Goal: Check status: Check status

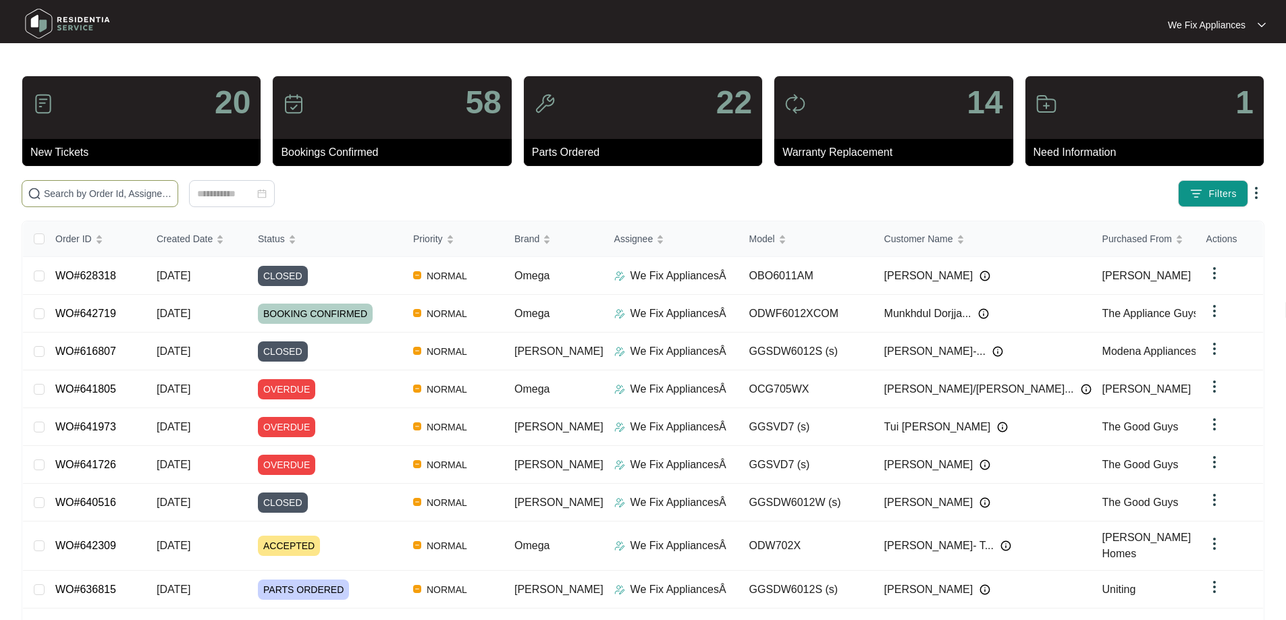
click at [68, 192] on input "text" at bounding box center [108, 193] width 128 height 15
paste input "637863"
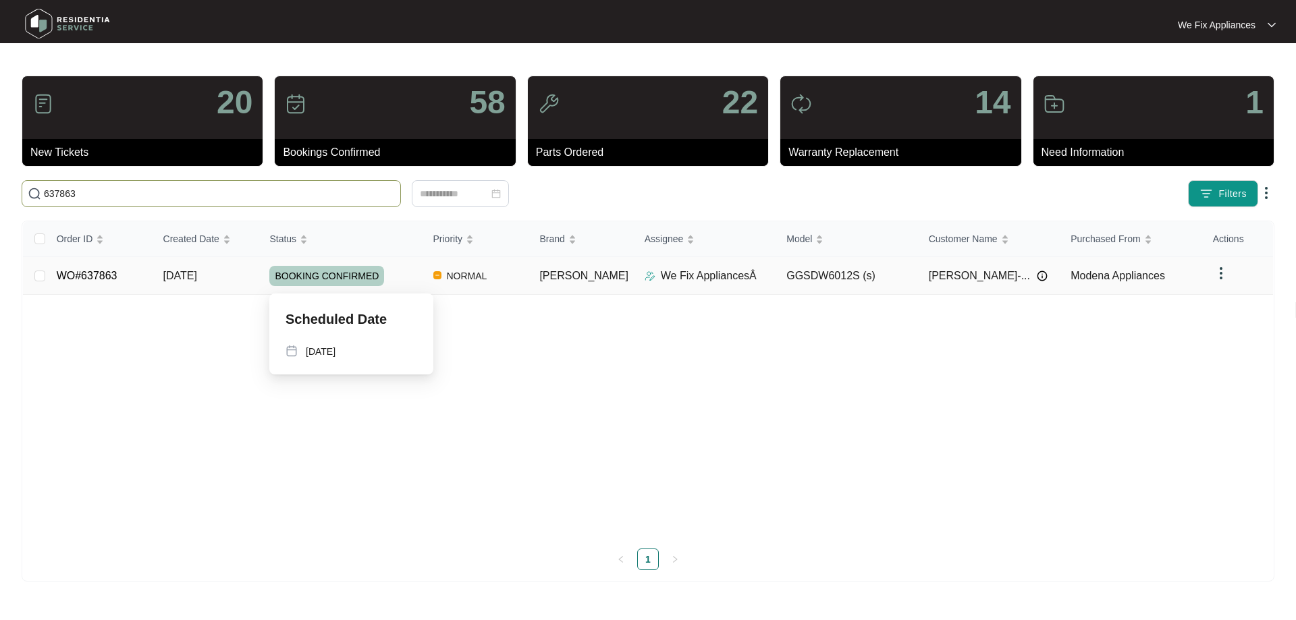
type input "637863"
click at [334, 274] on span "BOOKING CONFIRMED" at bounding box center [326, 276] width 115 height 20
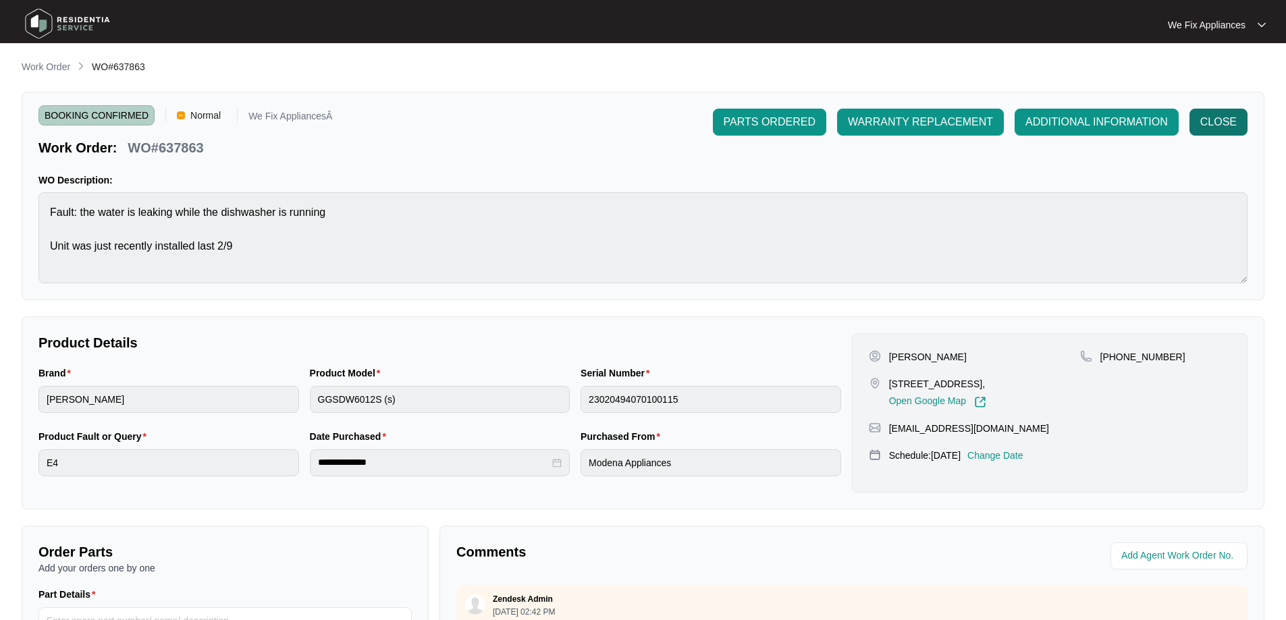
click at [1215, 122] on span "CLOSE" at bounding box center [1218, 122] width 36 height 16
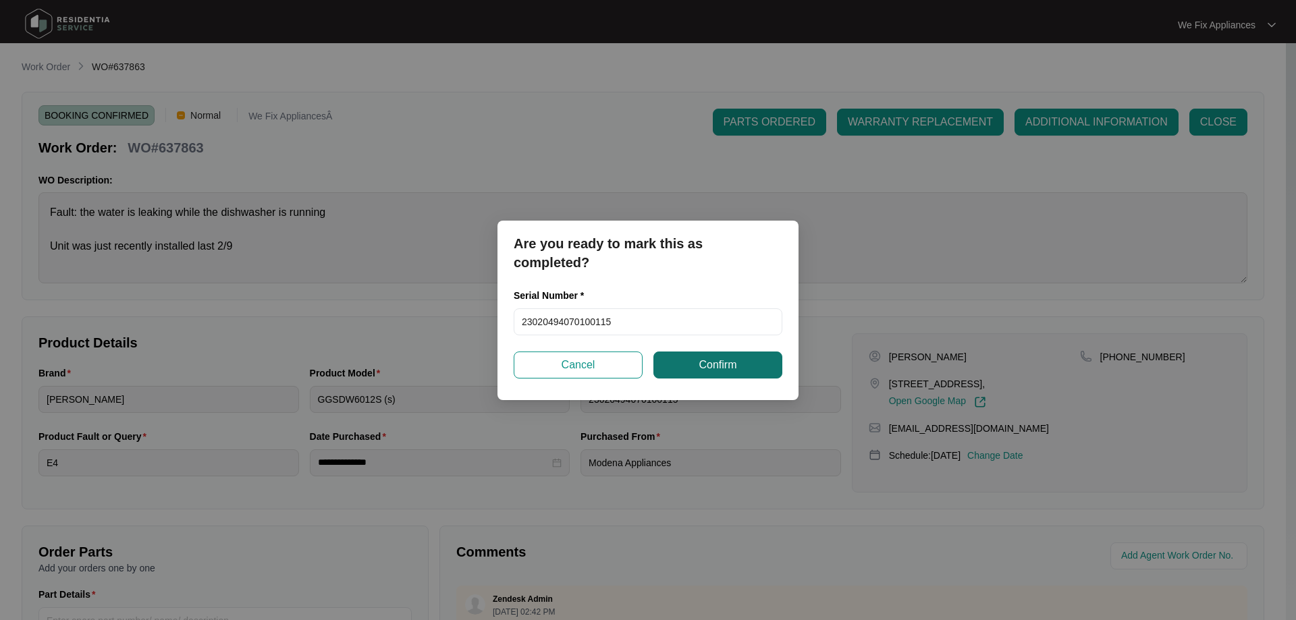
click at [716, 365] on span "Confirm" at bounding box center [718, 365] width 38 height 16
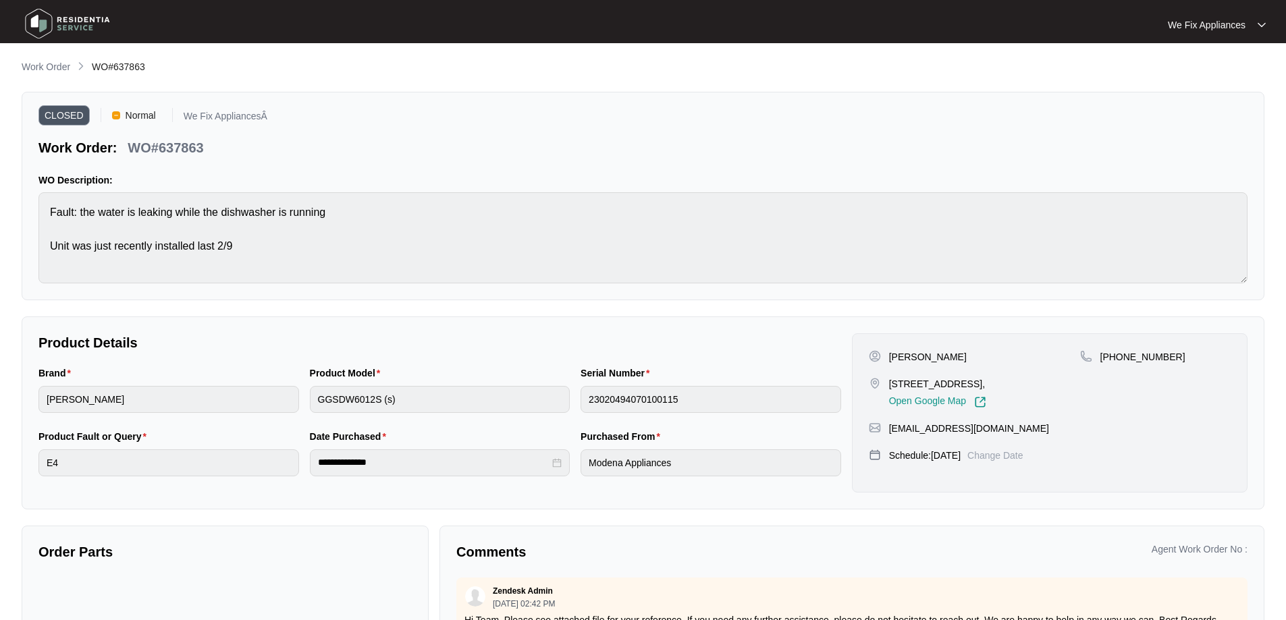
click at [41, 21] on img at bounding box center [67, 23] width 95 height 41
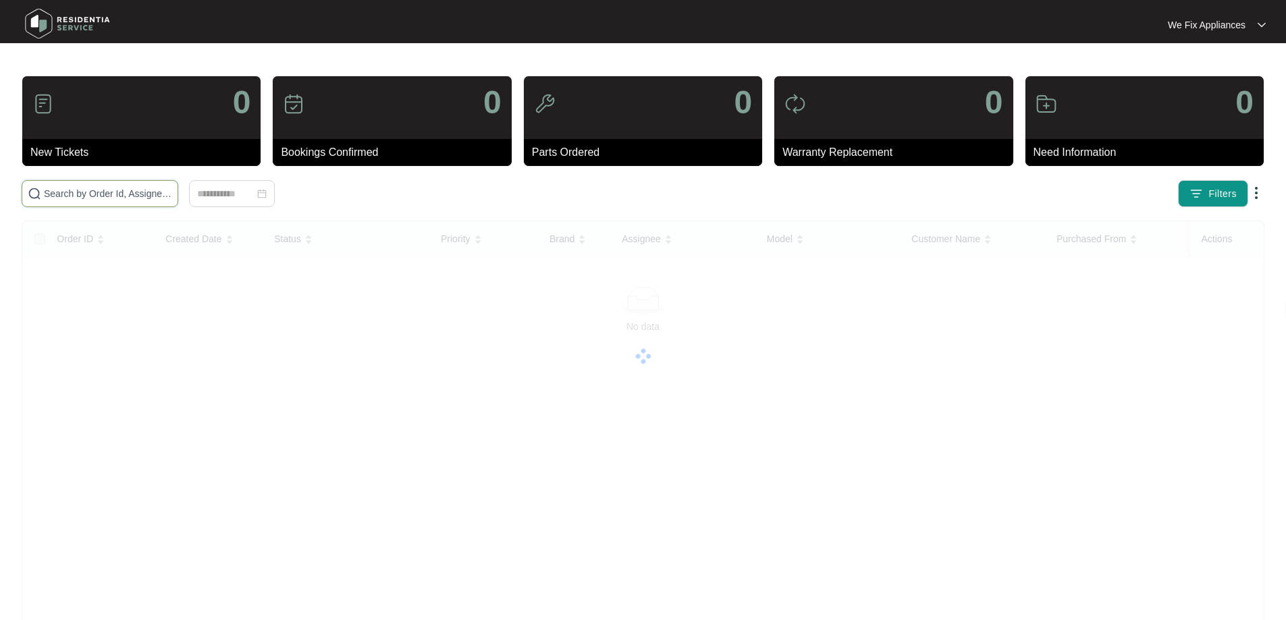
click at [82, 196] on input "text" at bounding box center [108, 193] width 128 height 15
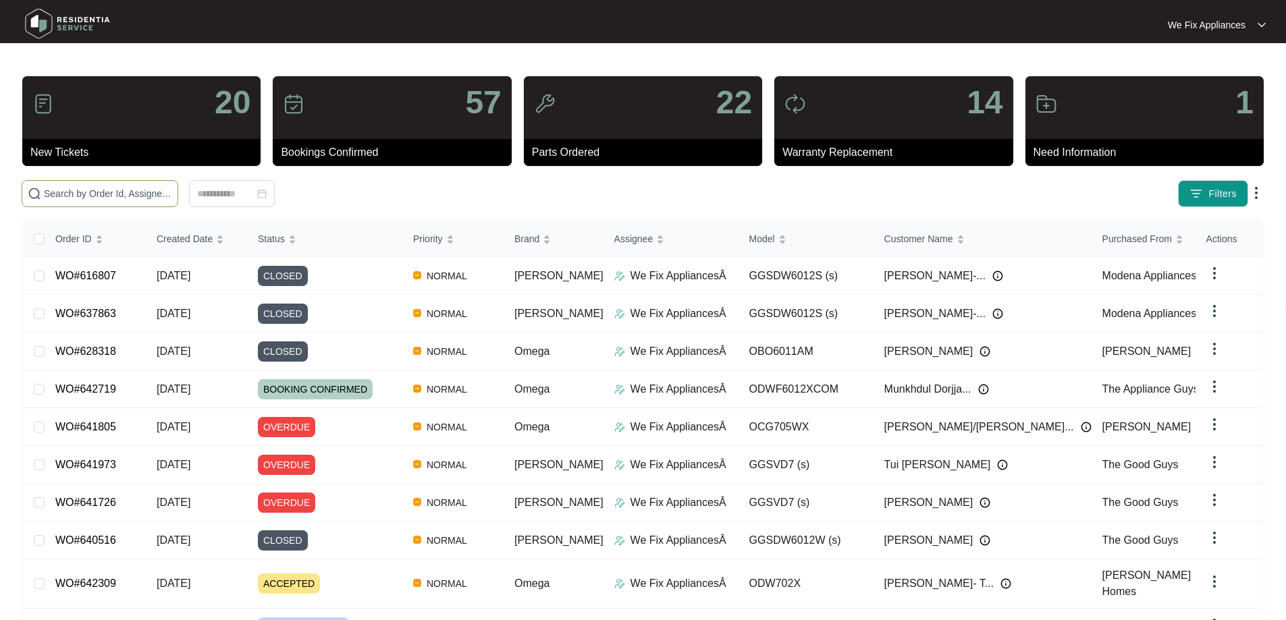
paste input "632796"
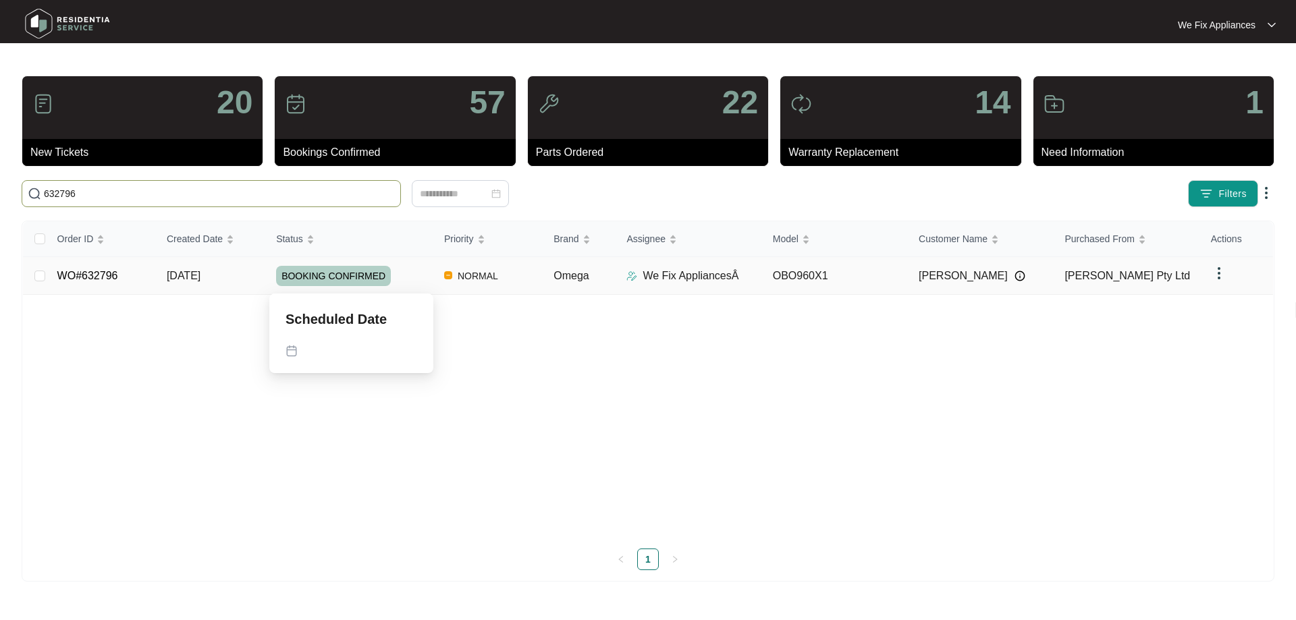
type input "632796"
click at [315, 277] on span "BOOKING CONFIRMED" at bounding box center [333, 276] width 115 height 20
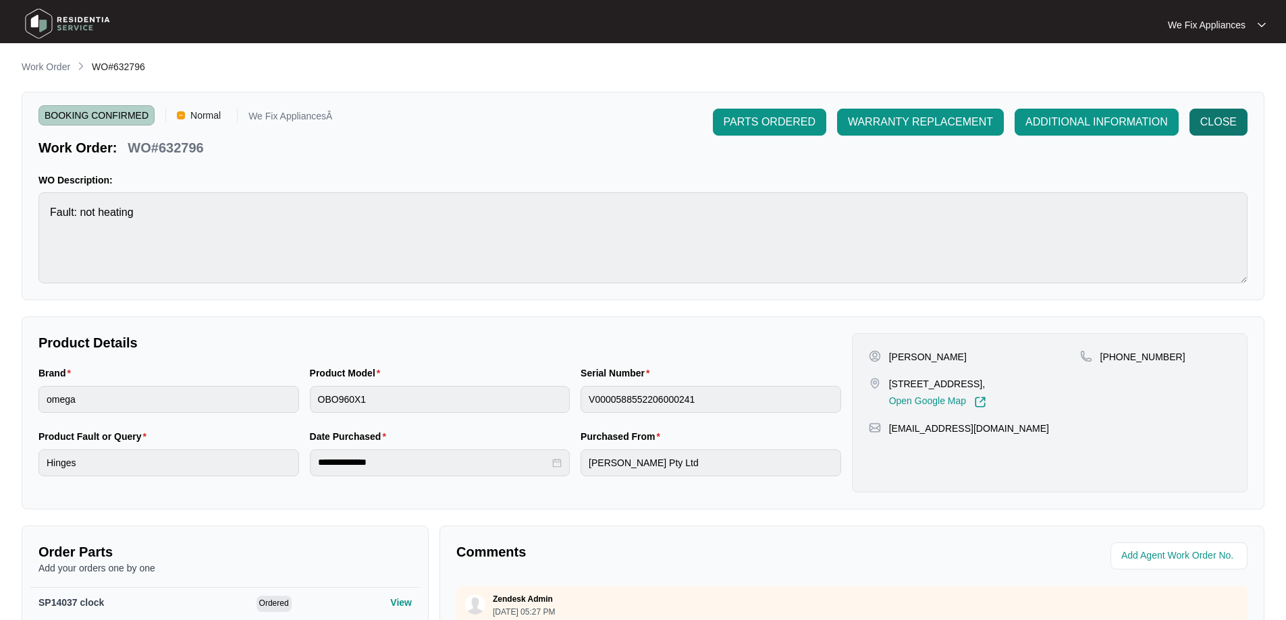
click at [1223, 120] on span "CLOSE" at bounding box center [1218, 122] width 36 height 16
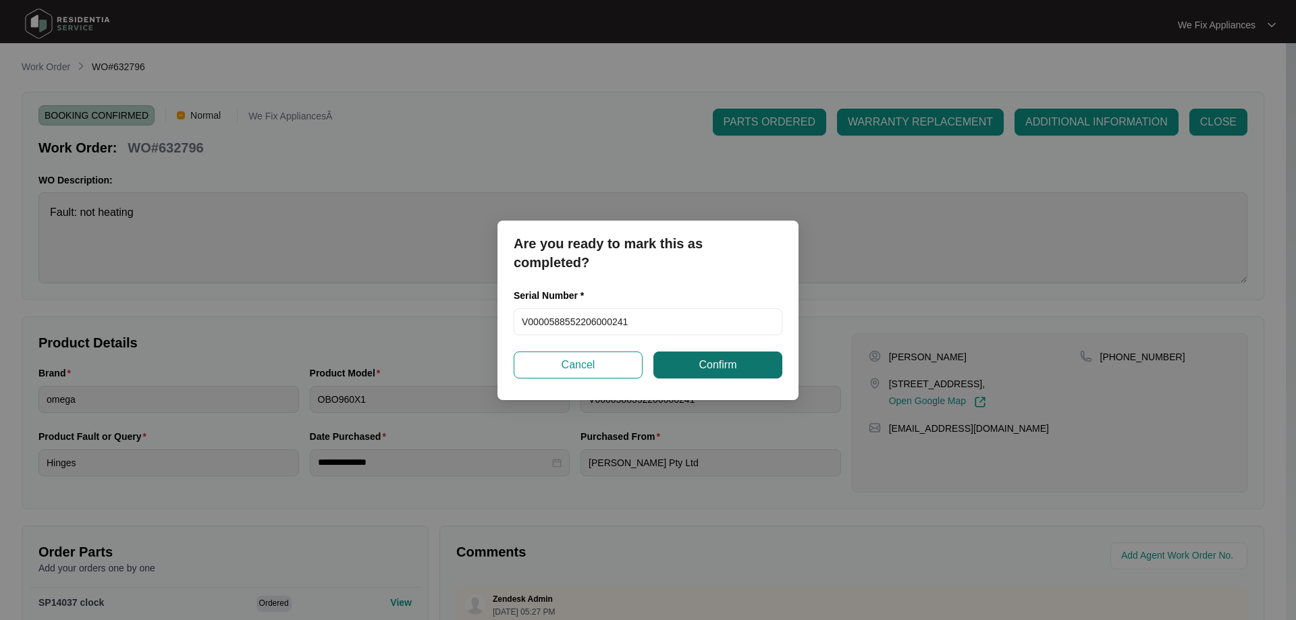
click at [704, 367] on span "Confirm" at bounding box center [718, 365] width 38 height 16
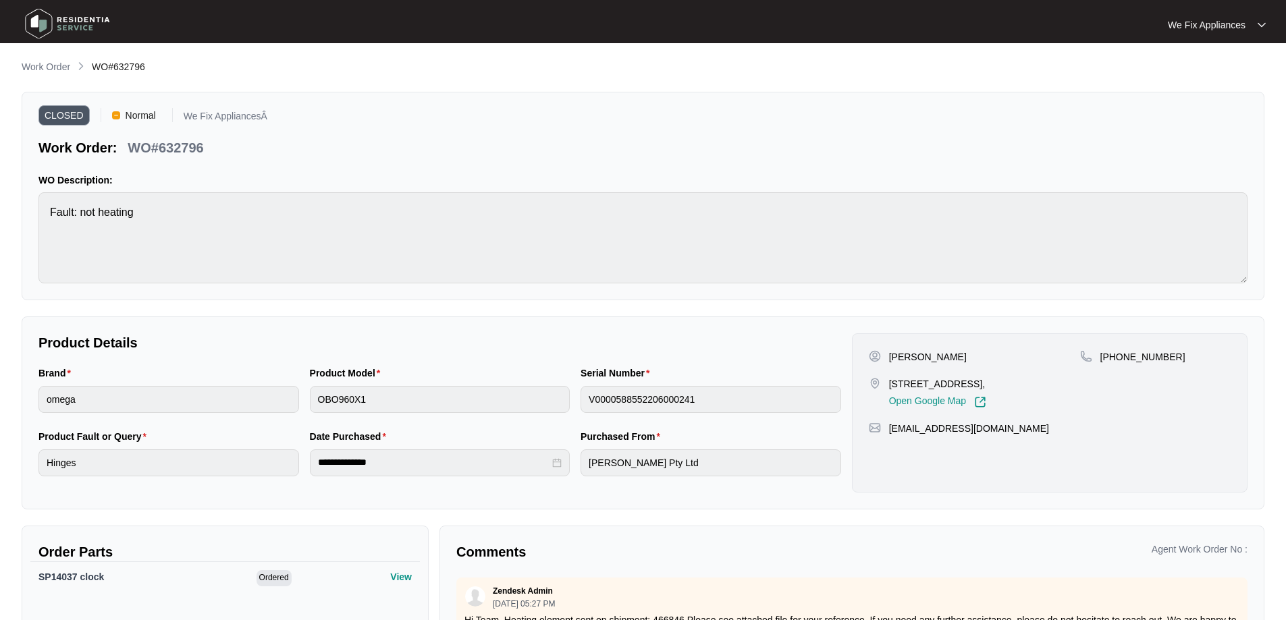
click at [62, 19] on img at bounding box center [67, 23] width 95 height 41
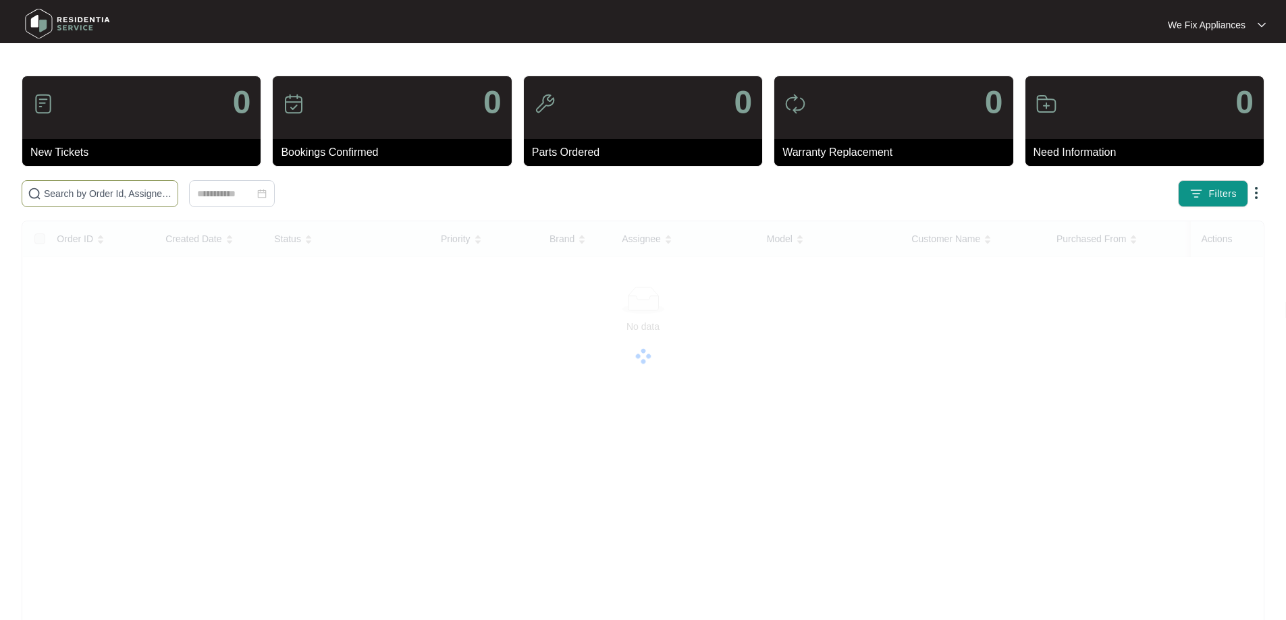
click at [76, 196] on input "text" at bounding box center [108, 193] width 128 height 15
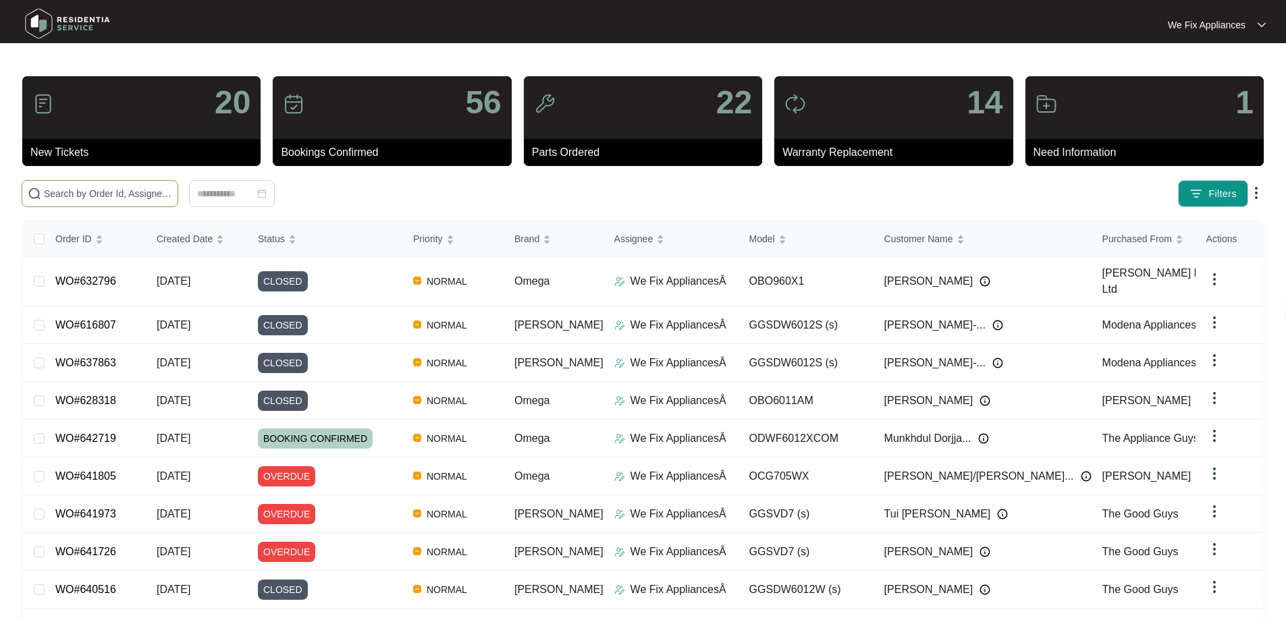
paste input "640886"
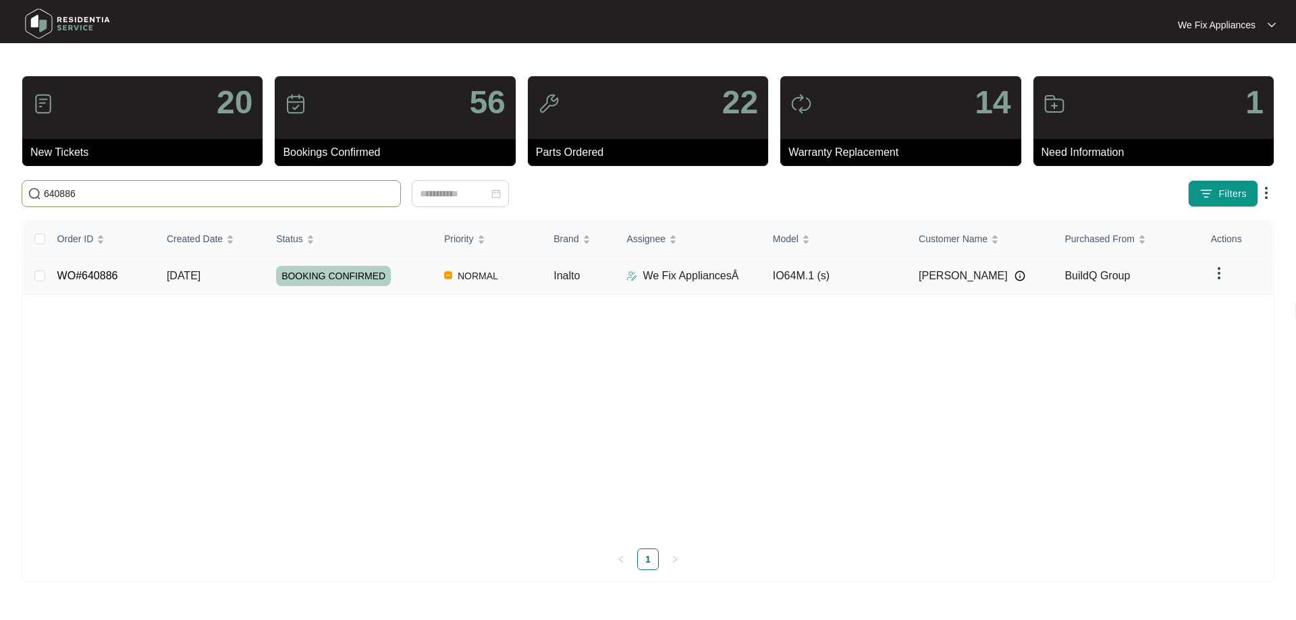
type input "640886"
click at [338, 273] on span "BOOKING CONFIRMED" at bounding box center [333, 276] width 115 height 20
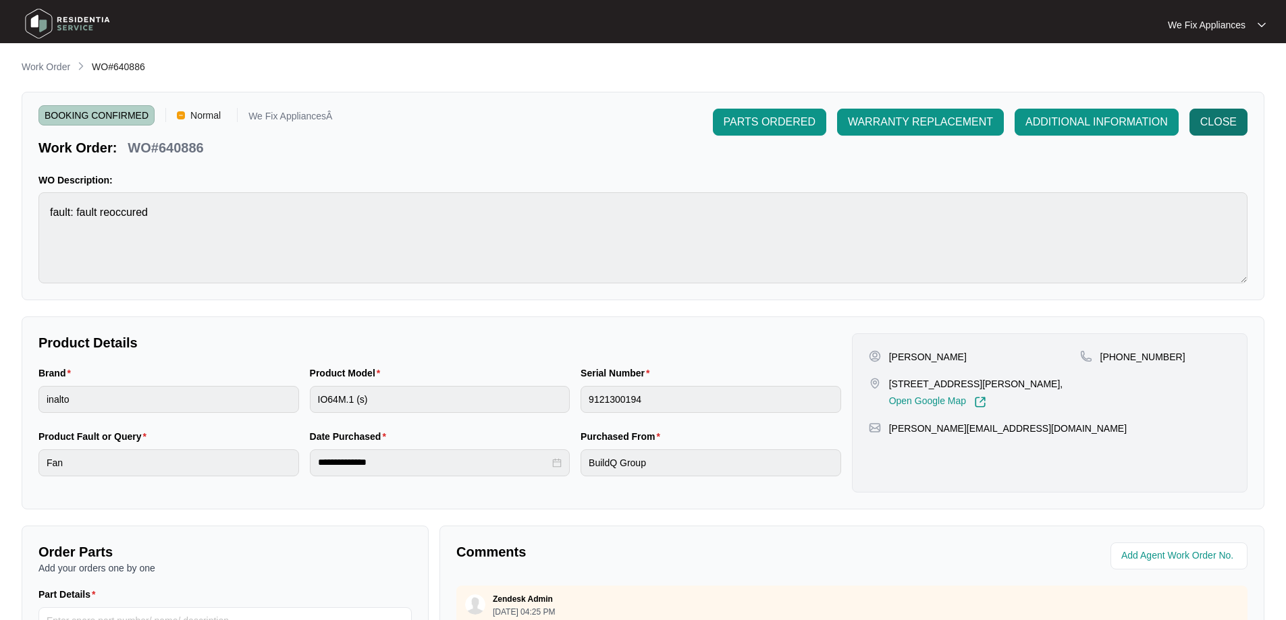
click at [1220, 126] on span "CLOSE" at bounding box center [1218, 122] width 36 height 16
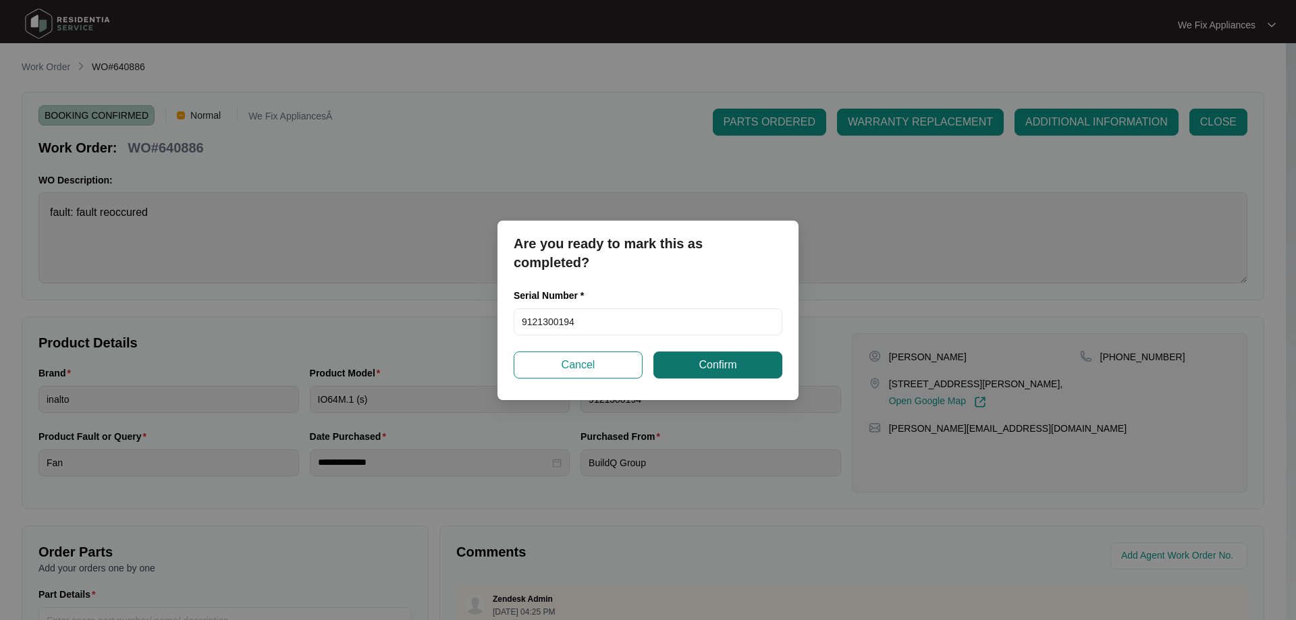
click at [706, 359] on span "Confirm" at bounding box center [718, 365] width 38 height 16
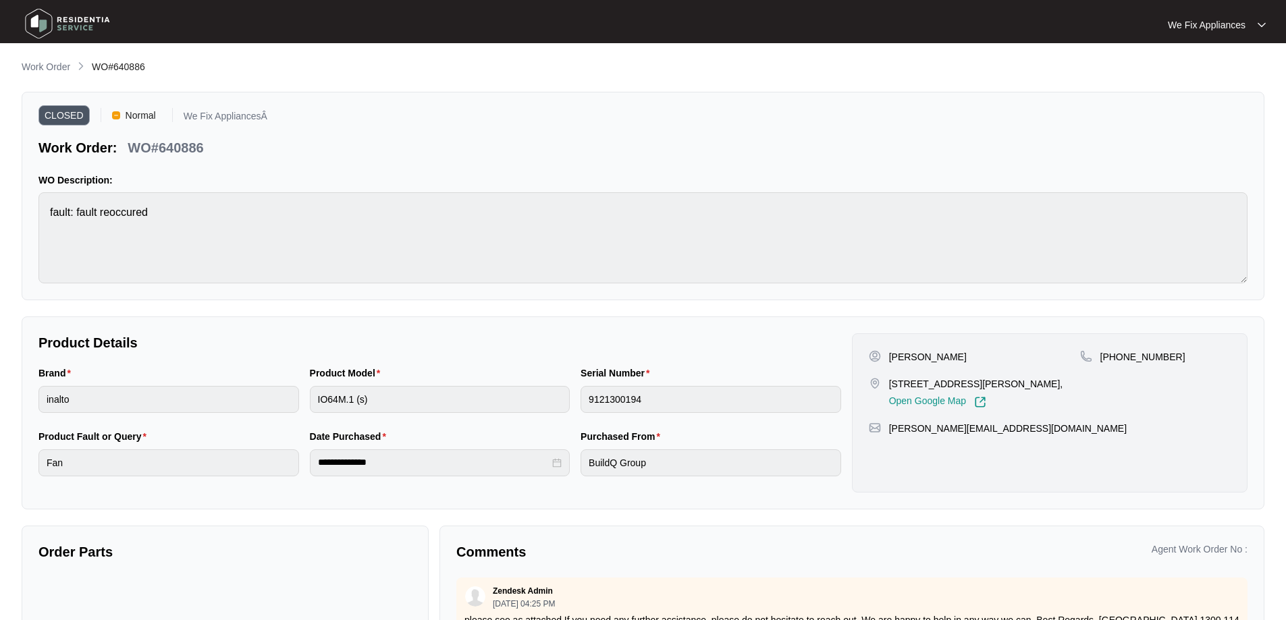
click at [34, 20] on img at bounding box center [67, 23] width 95 height 41
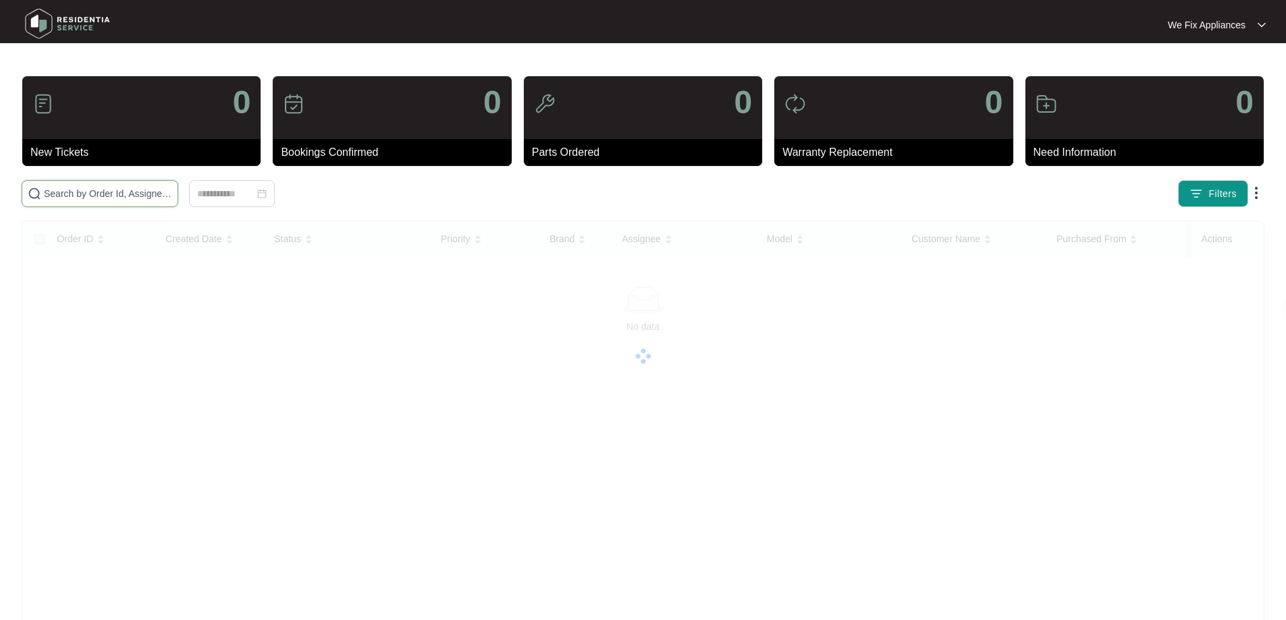
click at [104, 192] on input "text" at bounding box center [108, 193] width 128 height 15
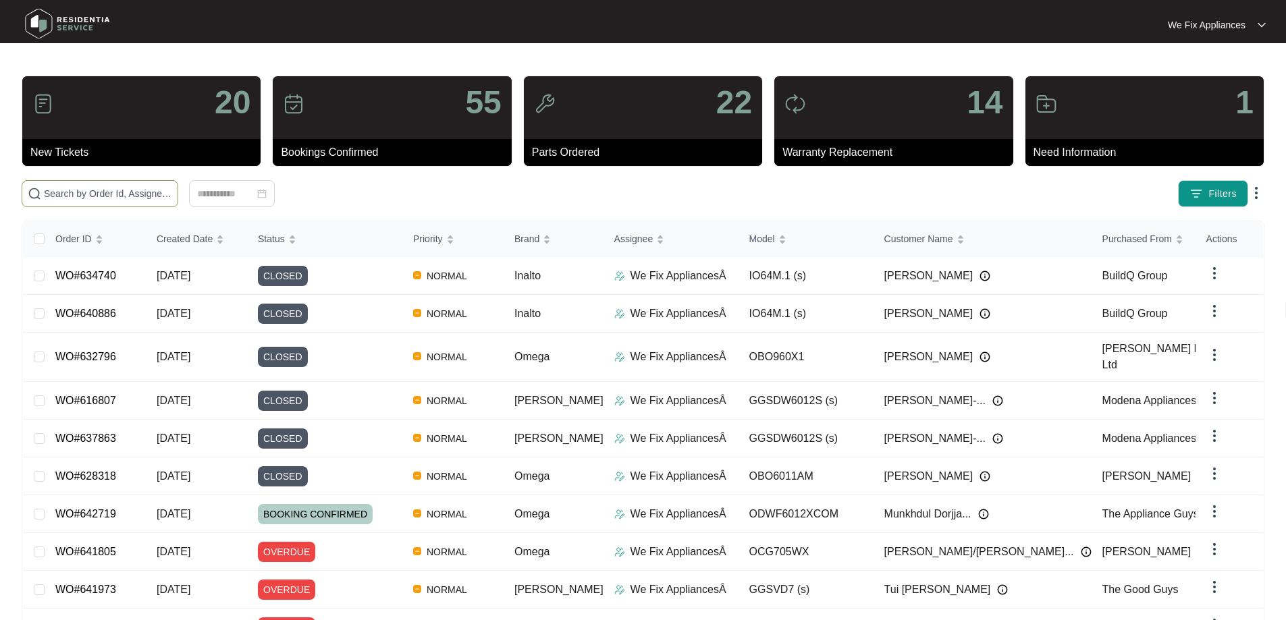
paste input "636607"
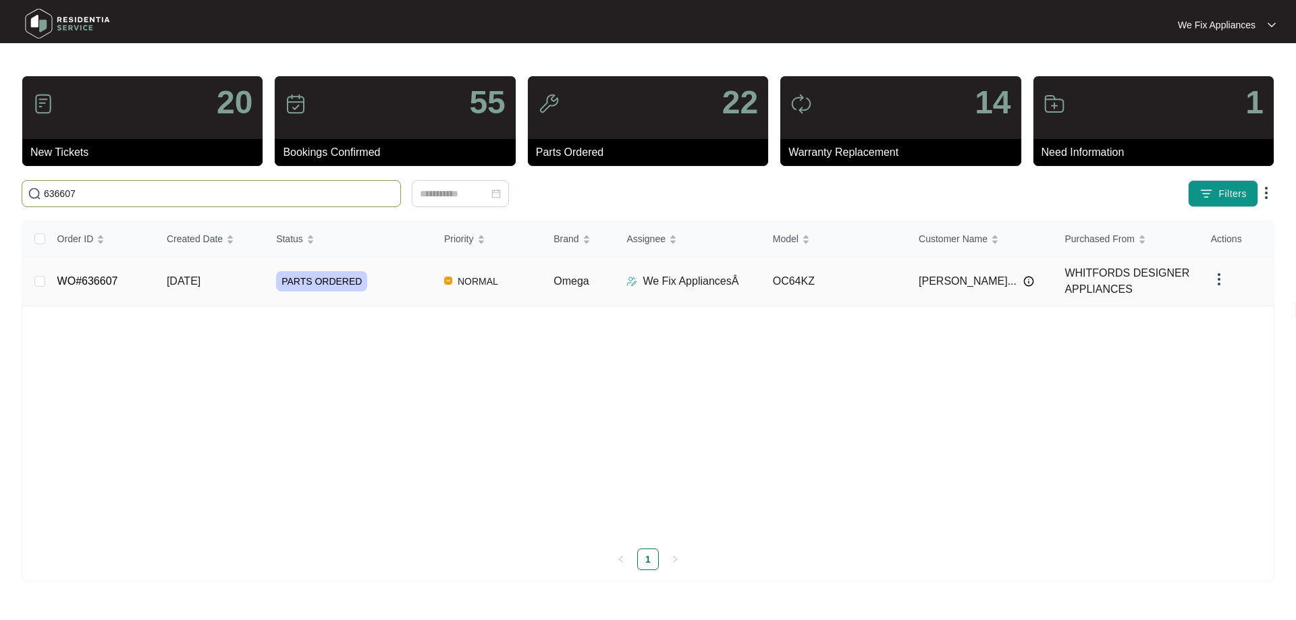
type input "636607"
click at [330, 285] on span "PARTS ORDERED" at bounding box center [321, 281] width 91 height 20
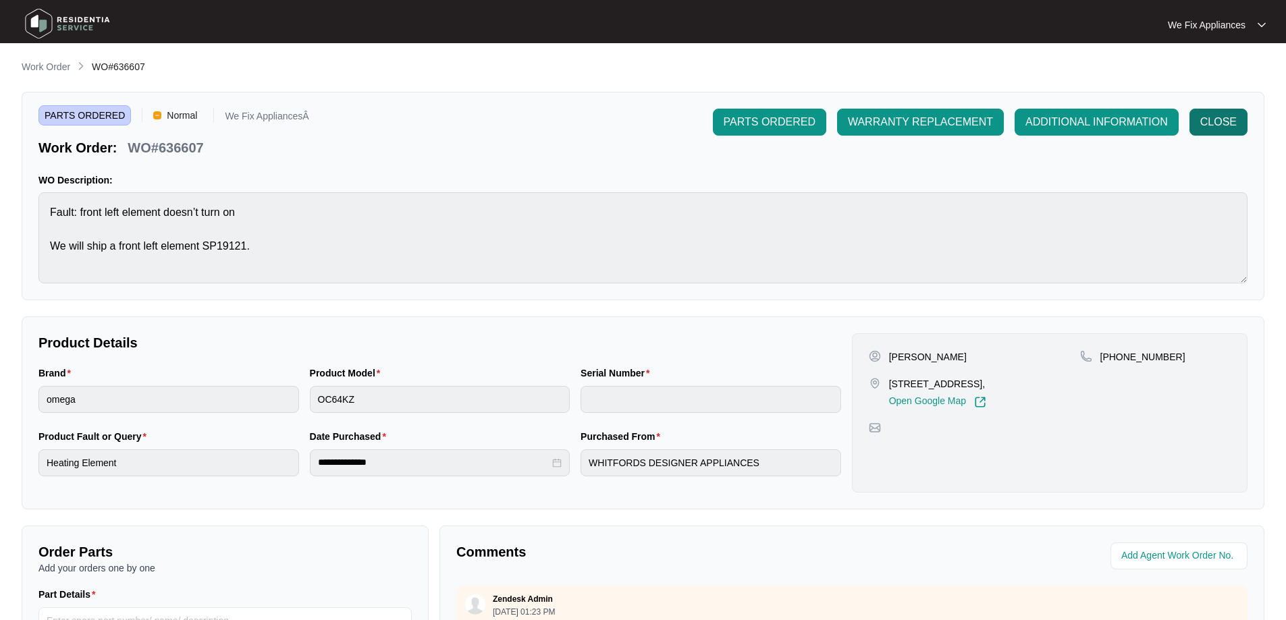
click at [1216, 115] on span "CLOSE" at bounding box center [1218, 122] width 36 height 16
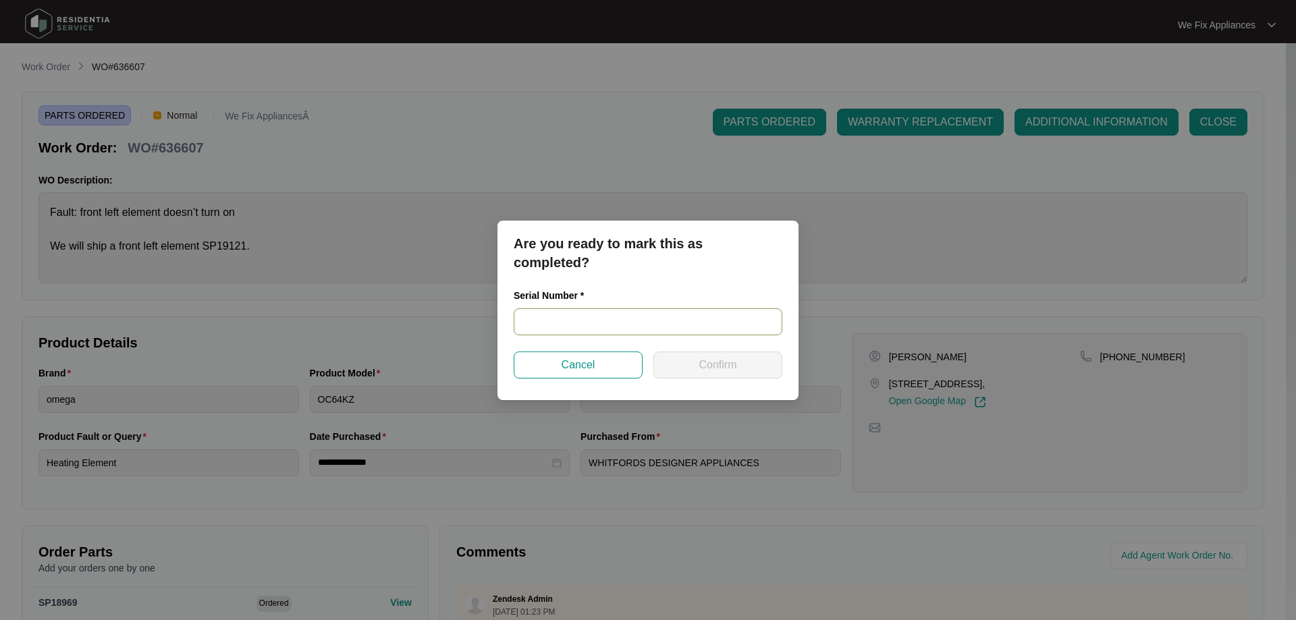
click at [577, 315] on input "text" at bounding box center [648, 322] width 269 height 27
paste input "02646529009531000759"
type input "02646529009531000759"
click at [695, 358] on button "Confirm" at bounding box center [718, 365] width 129 height 27
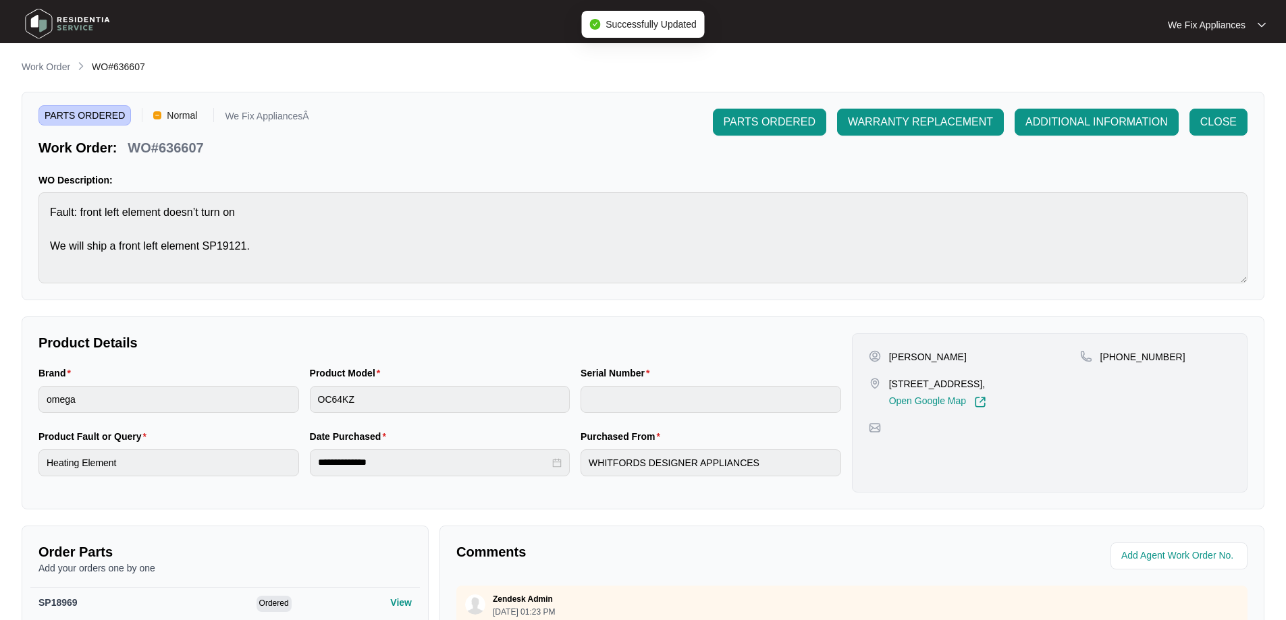
type input "02646529009531000759"
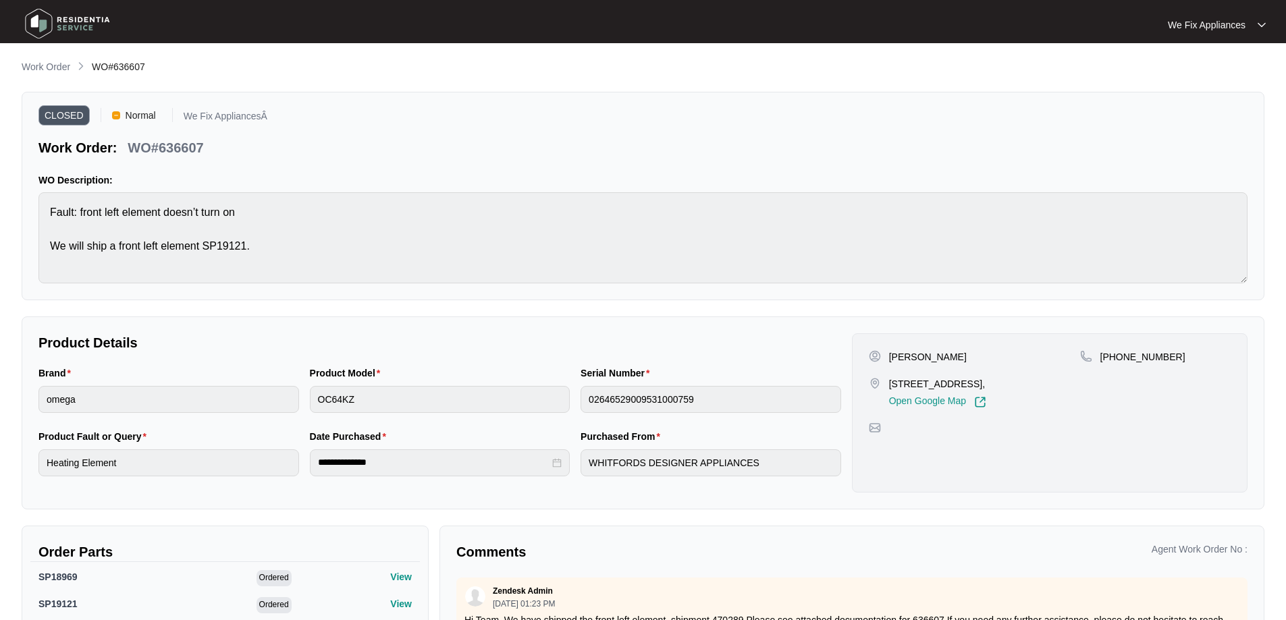
click at [68, 16] on img at bounding box center [67, 23] width 95 height 41
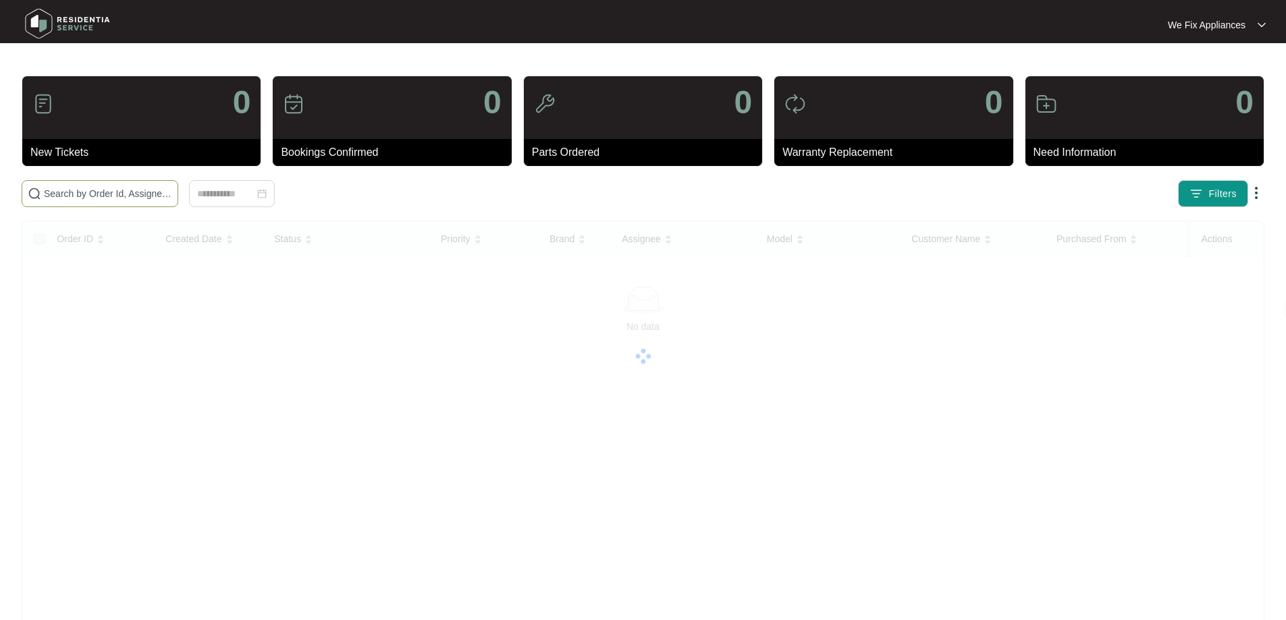
click at [84, 204] on span at bounding box center [100, 193] width 157 height 27
click at [103, 184] on span at bounding box center [100, 193] width 157 height 27
click at [88, 191] on input "text" at bounding box center [108, 193] width 128 height 15
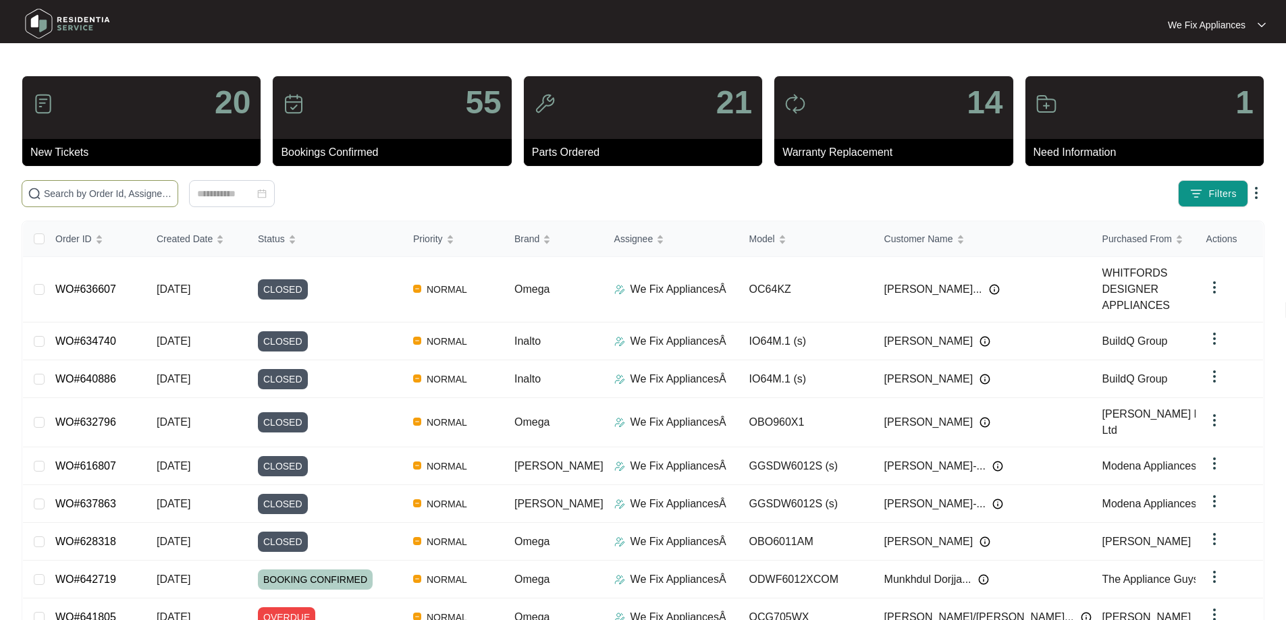
paste input "638903"
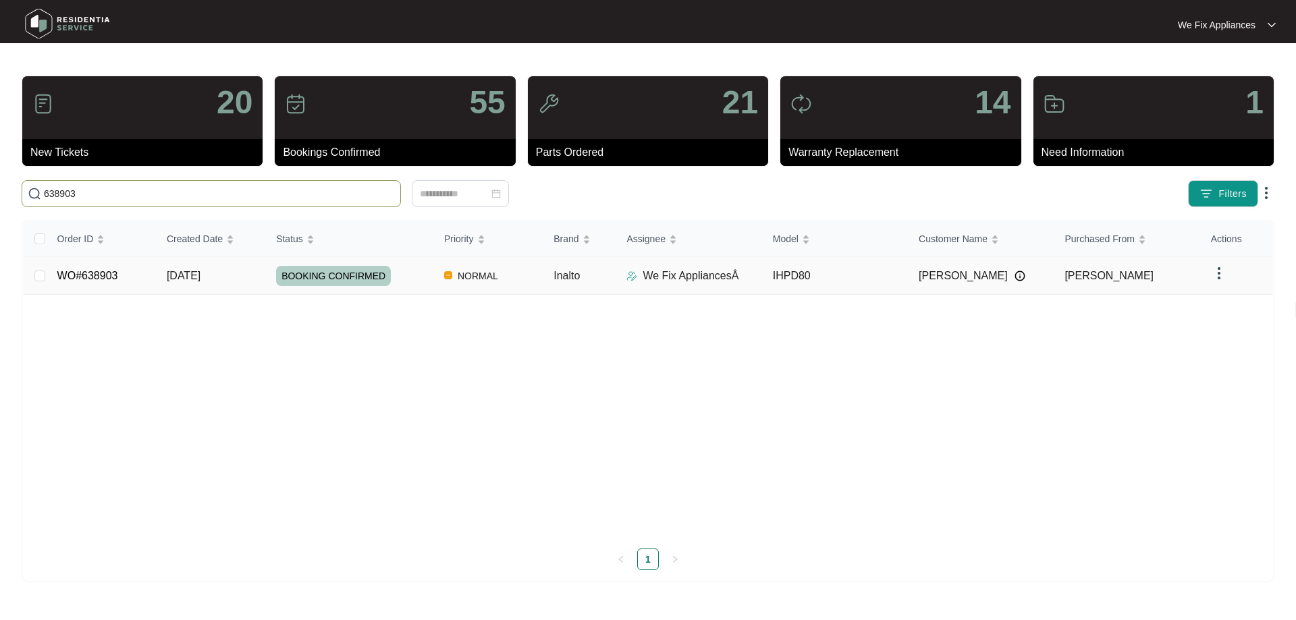
type input "638903"
click at [327, 275] on span "BOOKING CONFIRMED" at bounding box center [333, 276] width 115 height 20
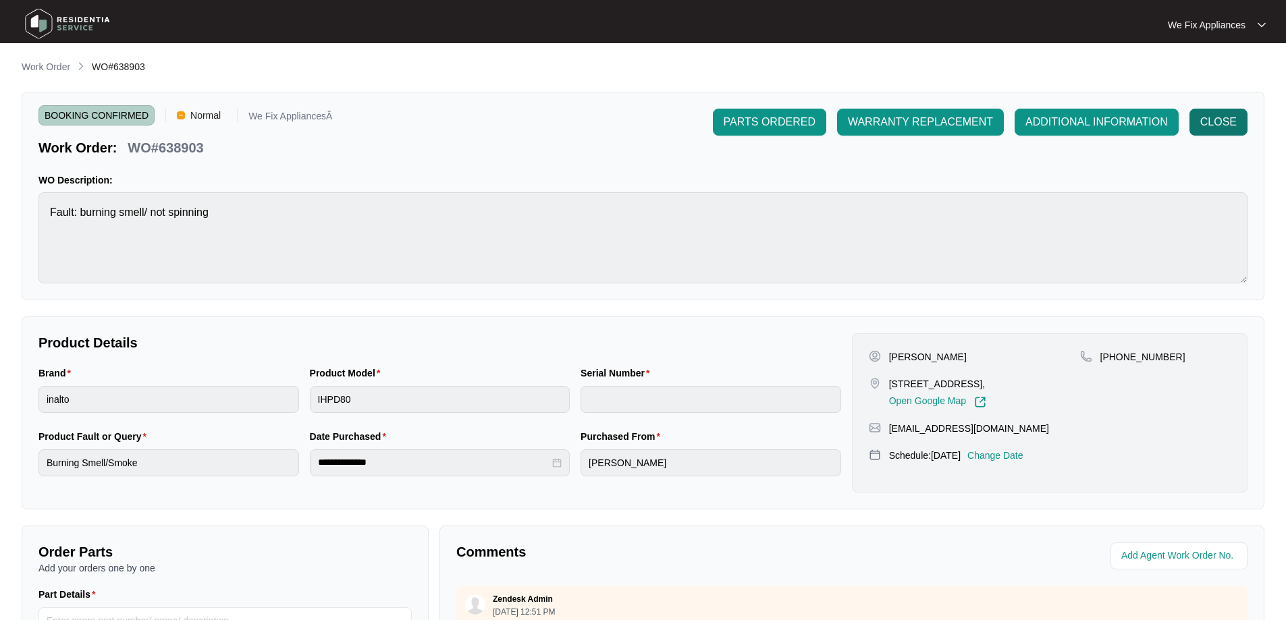
click at [1214, 122] on span "CLOSE" at bounding box center [1218, 122] width 36 height 16
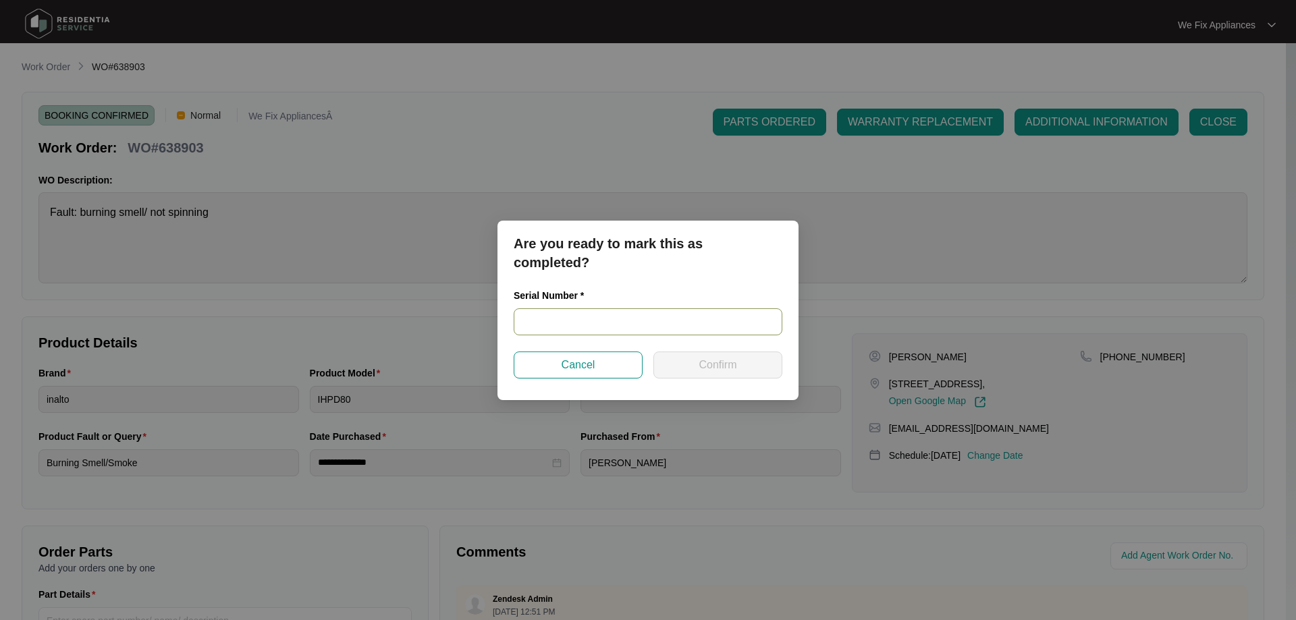
click at [552, 320] on input "text" at bounding box center [648, 322] width 269 height 27
paste input "540G581130127215P00061"
type input "540G581130127215P00061"
click at [712, 362] on span "Confirm" at bounding box center [718, 365] width 38 height 16
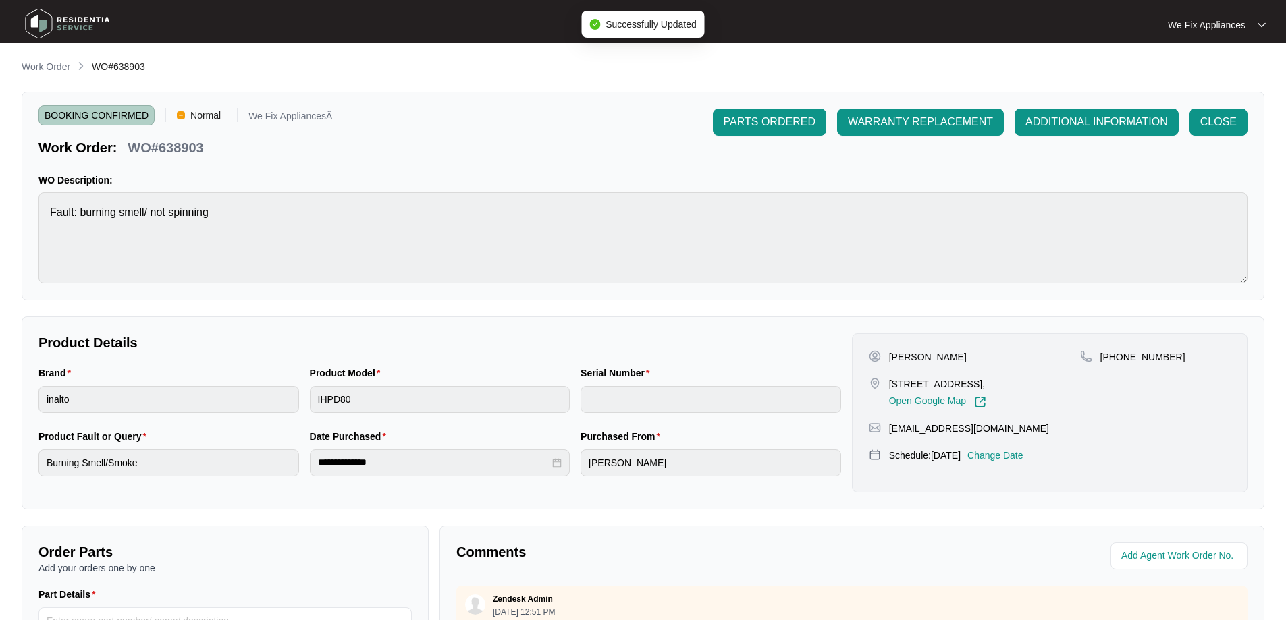
type input "540G581130127215P00061"
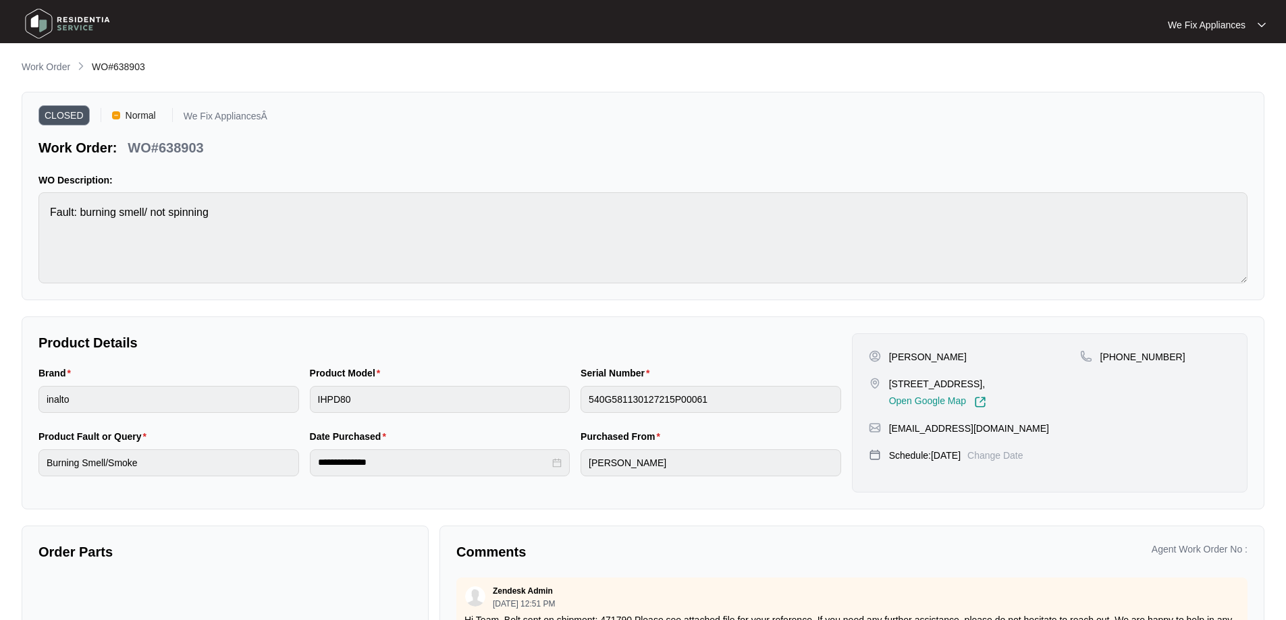
click at [38, 19] on img at bounding box center [67, 23] width 95 height 41
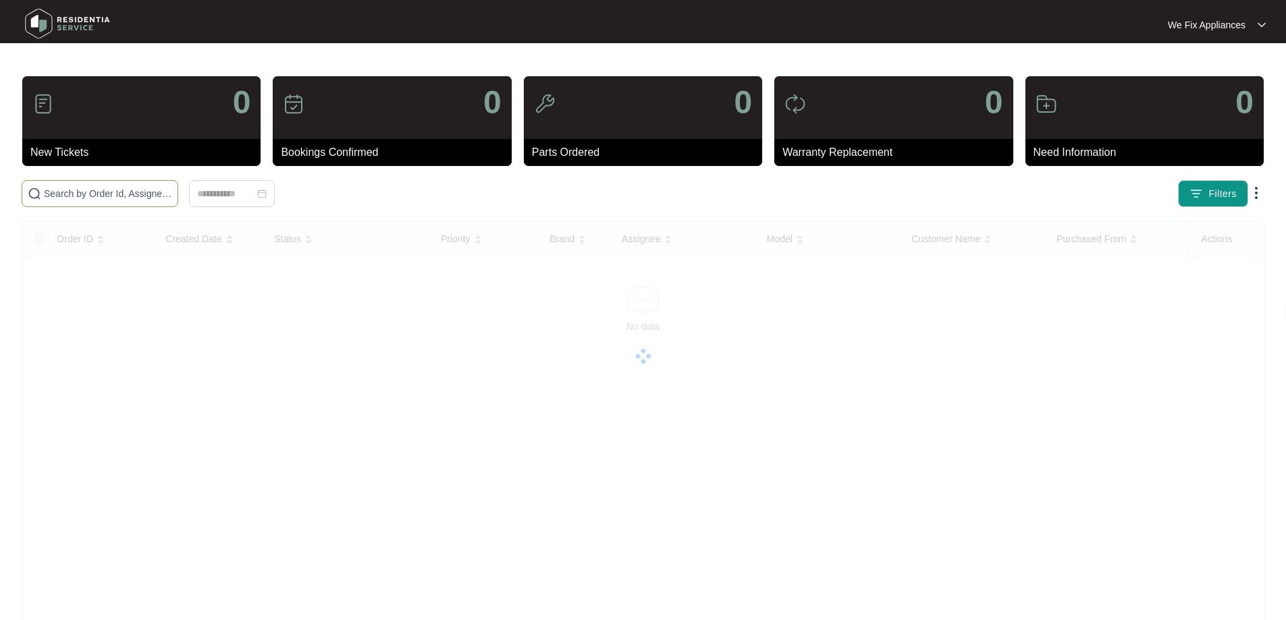
click at [93, 190] on input "text" at bounding box center [108, 193] width 128 height 15
paste input "633629"
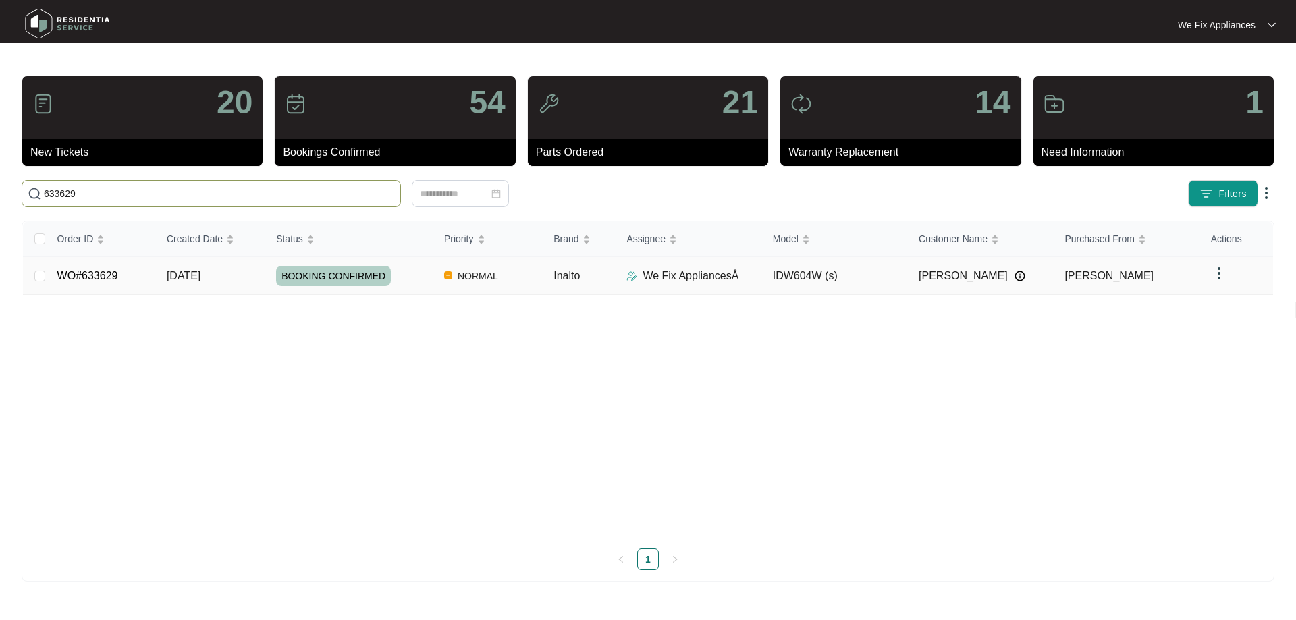
type input "633629"
click at [329, 268] on span "BOOKING CONFIRMED" at bounding box center [333, 276] width 115 height 20
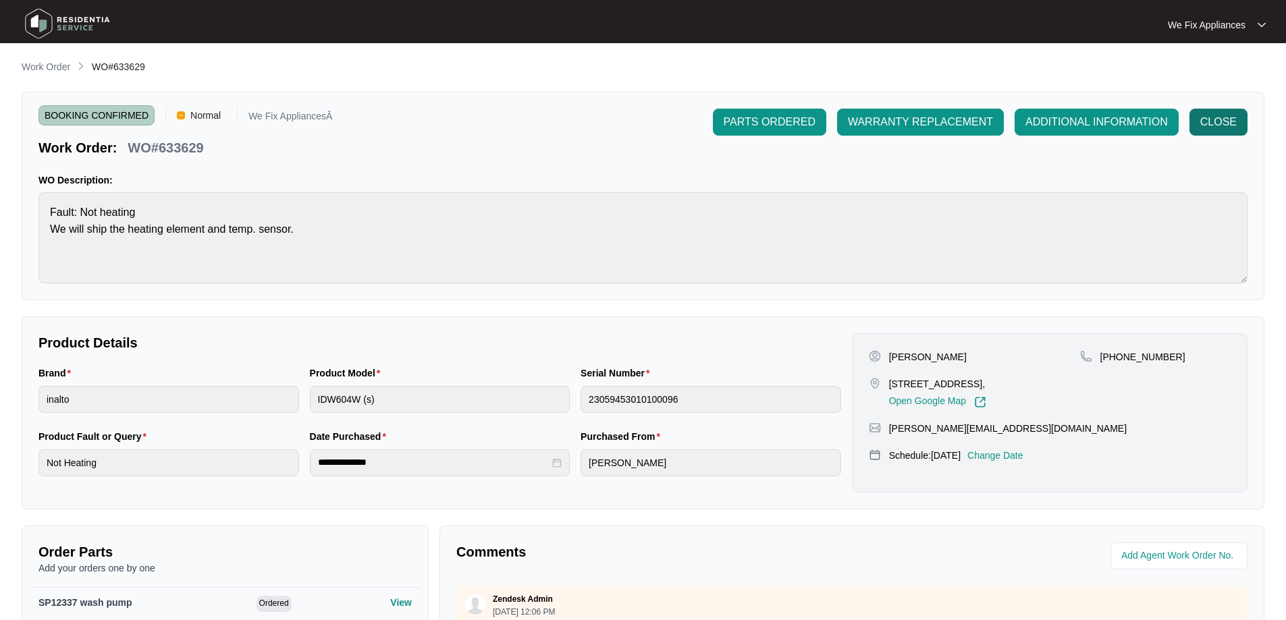
click at [1217, 122] on span "CLOSE" at bounding box center [1218, 122] width 36 height 16
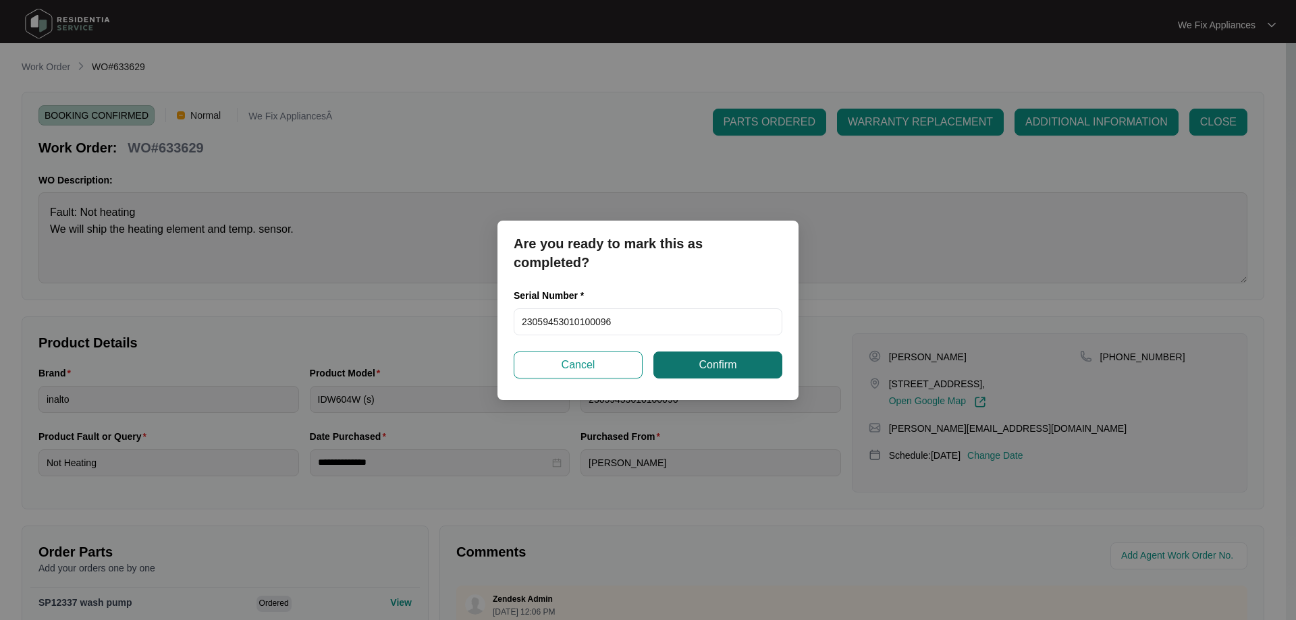
click at [716, 363] on span "Confirm" at bounding box center [718, 365] width 38 height 16
